Goal: Information Seeking & Learning: Learn about a topic

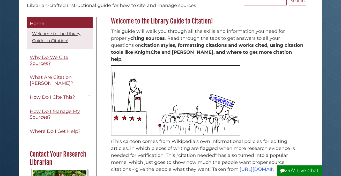
scroll to position [64, 0]
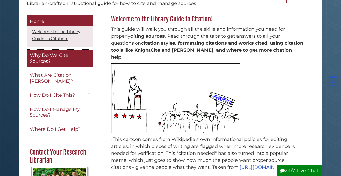
click at [58, 58] on link "Why Do We Cite Sources?" at bounding box center [60, 58] width 66 height 17
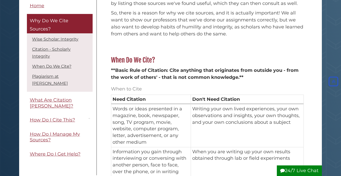
scroll to position [281, 0]
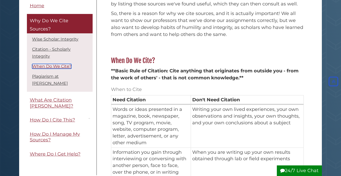
click at [55, 69] on link "When Do We Cite?" at bounding box center [51, 66] width 39 height 5
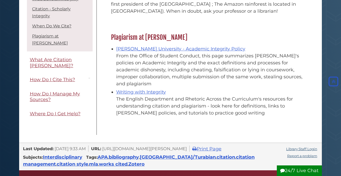
scroll to position [595, 0]
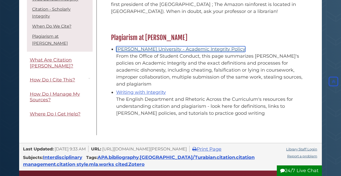
click at [156, 46] on link "Calvin University - Academic Integrity Policy" at bounding box center [180, 49] width 129 height 6
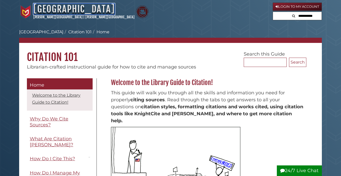
click at [85, 12] on link "[GEOGRAPHIC_DATA]" at bounding box center [73, 8] width 81 height 11
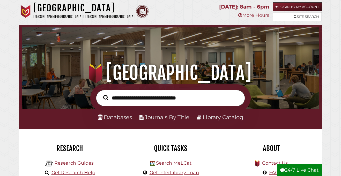
click at [121, 92] on input "text" at bounding box center [170, 98] width 149 height 16
type input "**********"
click at [101, 94] on button "Search" at bounding box center [106, 98] width 10 height 8
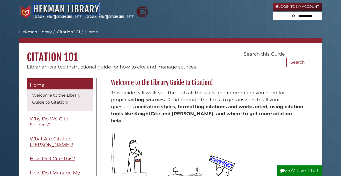
click at [81, 8] on link "[GEOGRAPHIC_DATA]" at bounding box center [66, 8] width 66 height 11
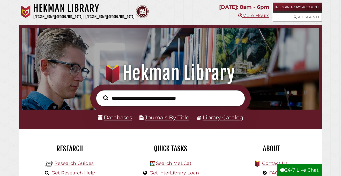
scroll to position [98, 295]
click at [130, 97] on input "text" at bounding box center [170, 98] width 149 height 16
type input "*********"
click at [101, 94] on button "Search" at bounding box center [106, 98] width 10 height 8
